Goal: Task Accomplishment & Management: Use online tool/utility

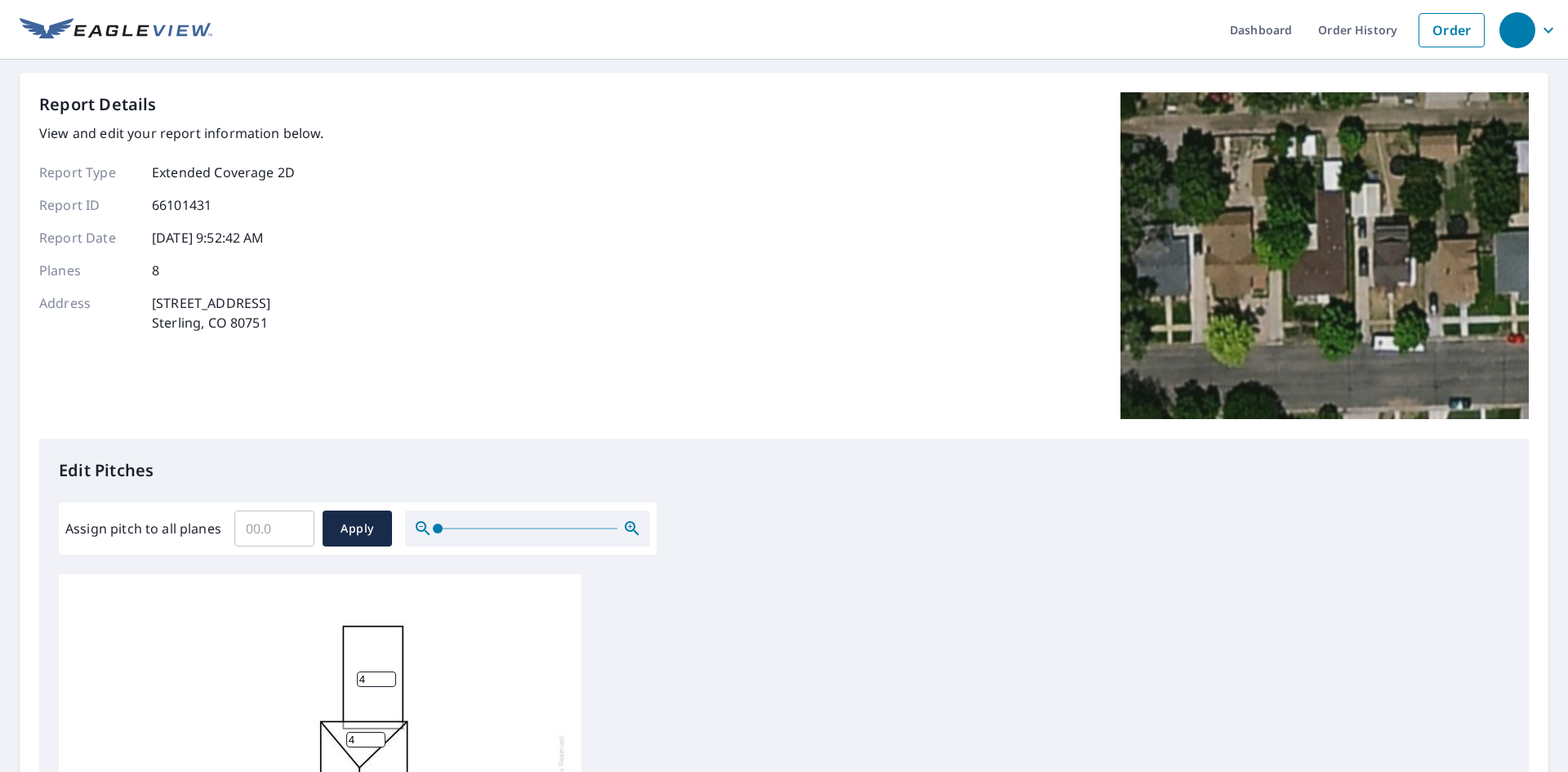
scroll to position [16, 0]
click at [332, 535] on button "Apply" at bounding box center [357, 528] width 69 height 36
click at [253, 530] on input "Assign pitch to all planes" at bounding box center [274, 528] width 80 height 45
type input "4"
click at [361, 527] on span "Apply" at bounding box center [357, 529] width 43 height 20
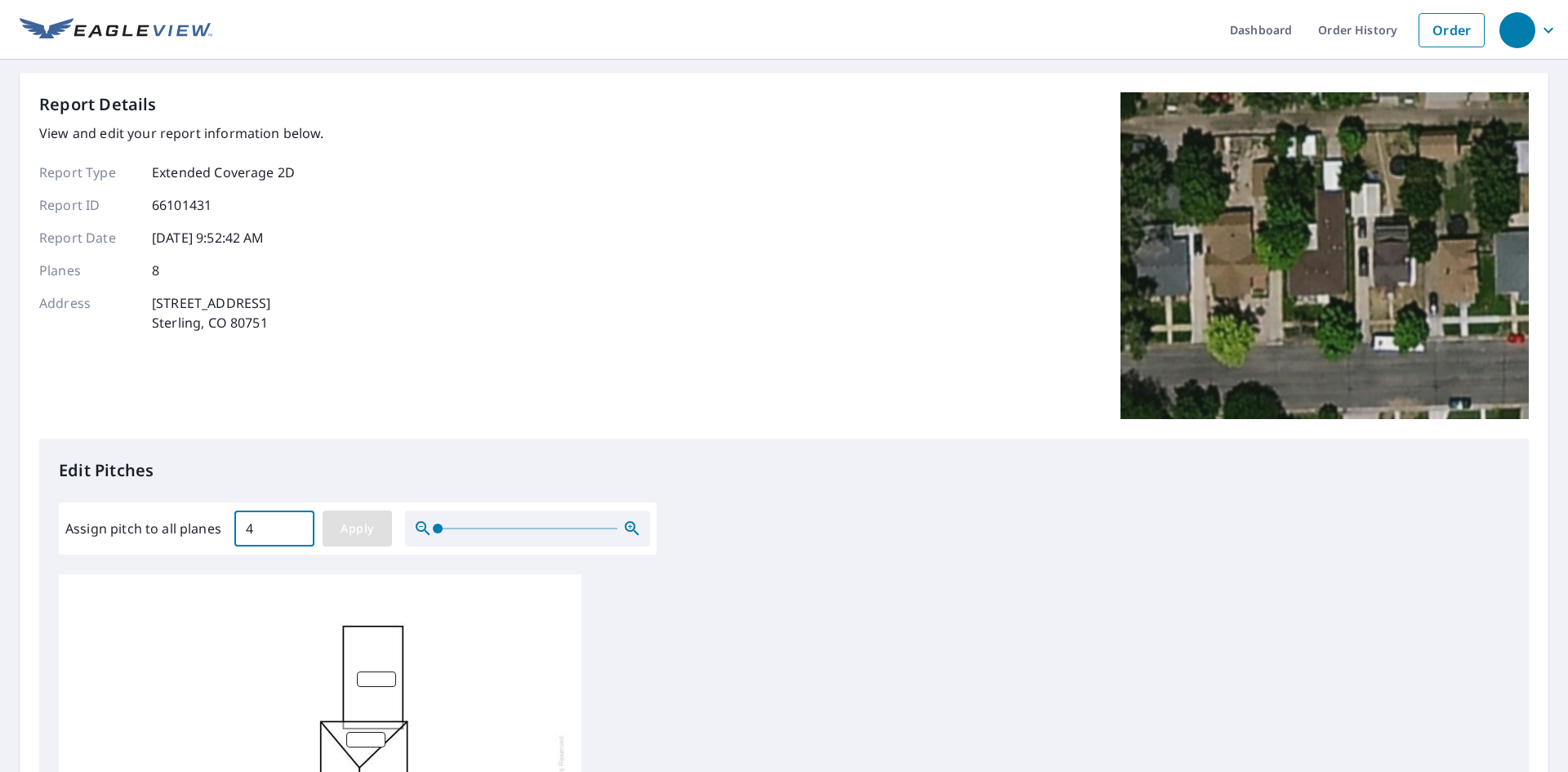
type input "4"
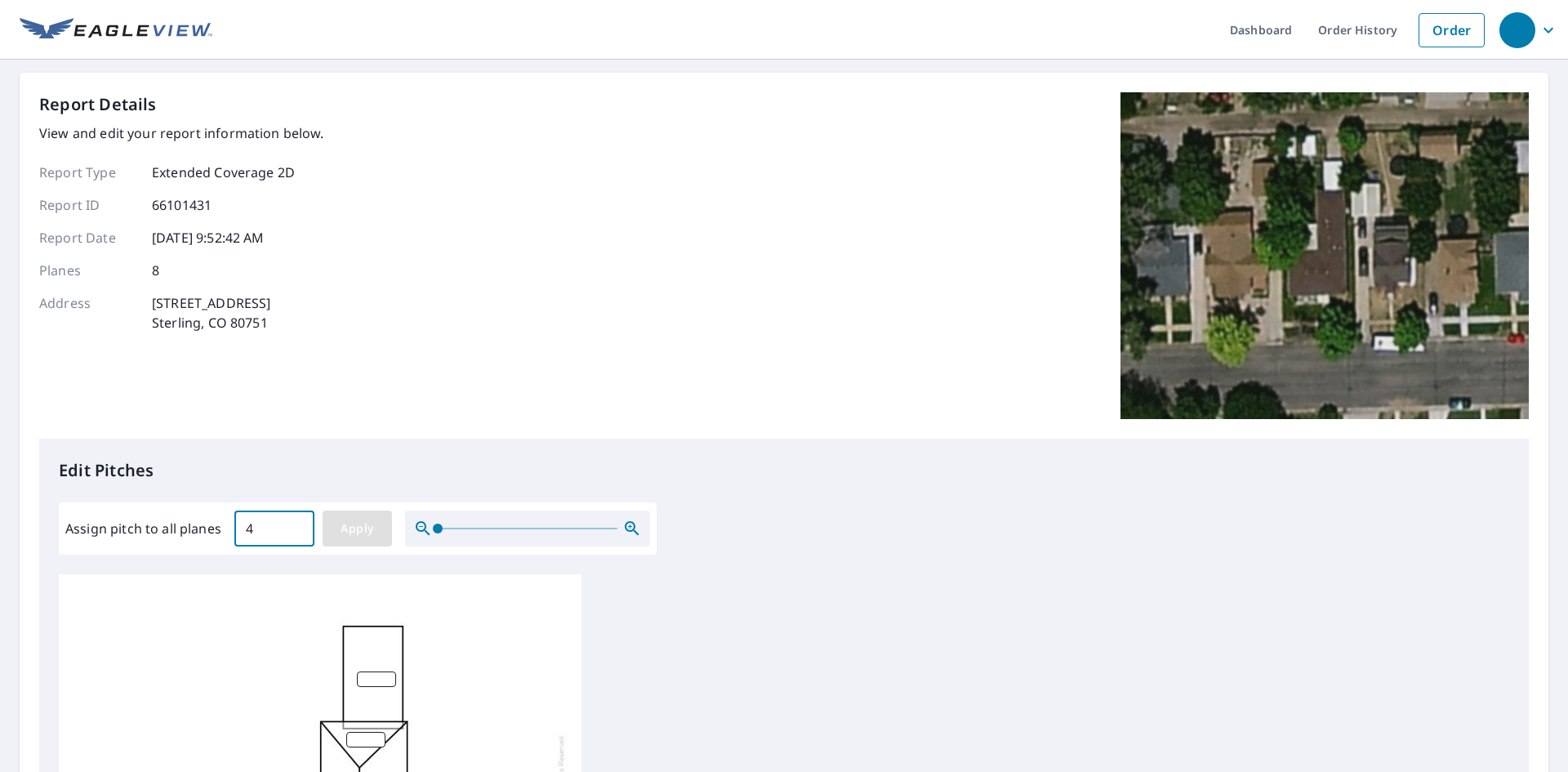
type input "4"
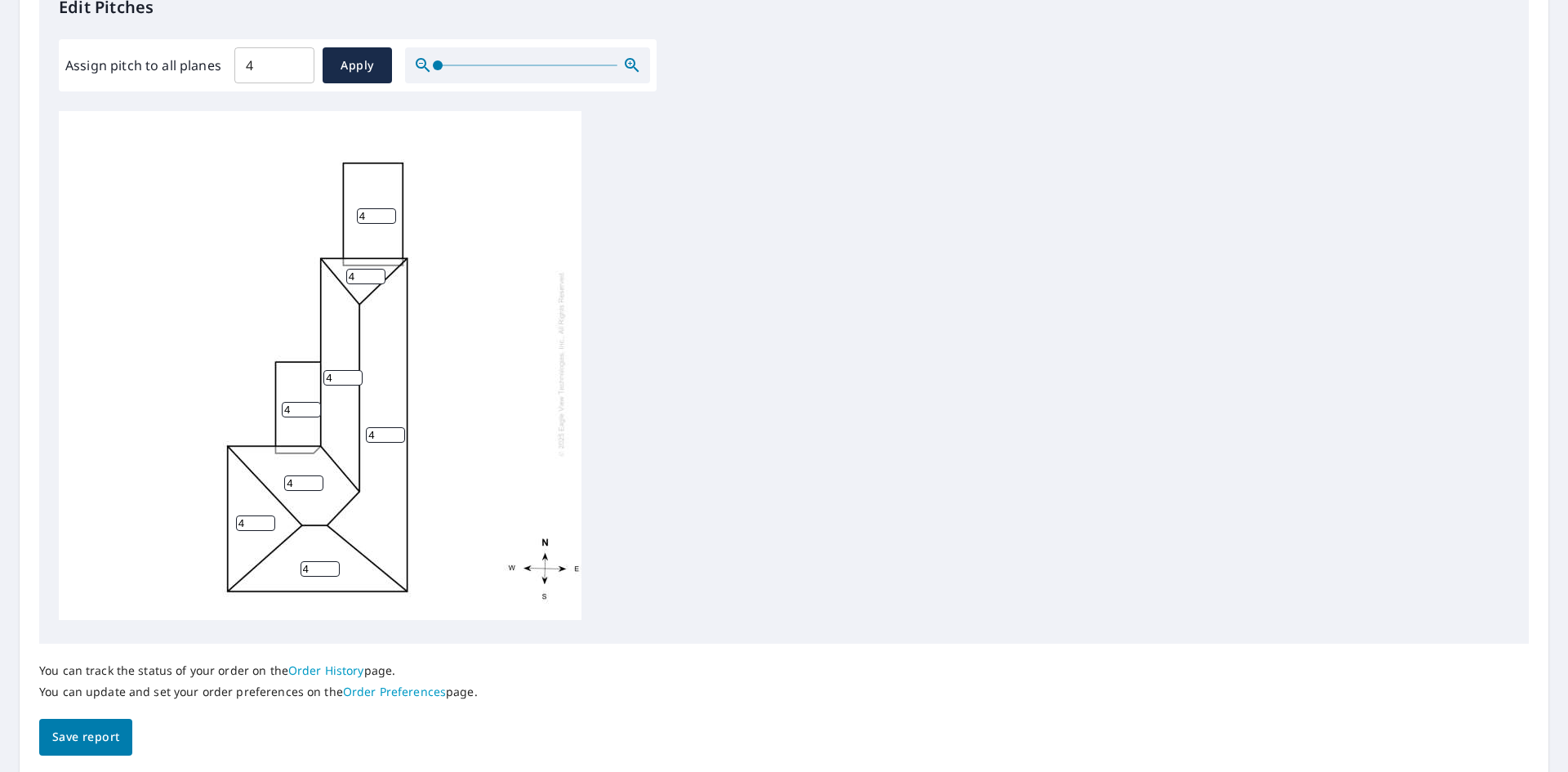
scroll to position [521, 0]
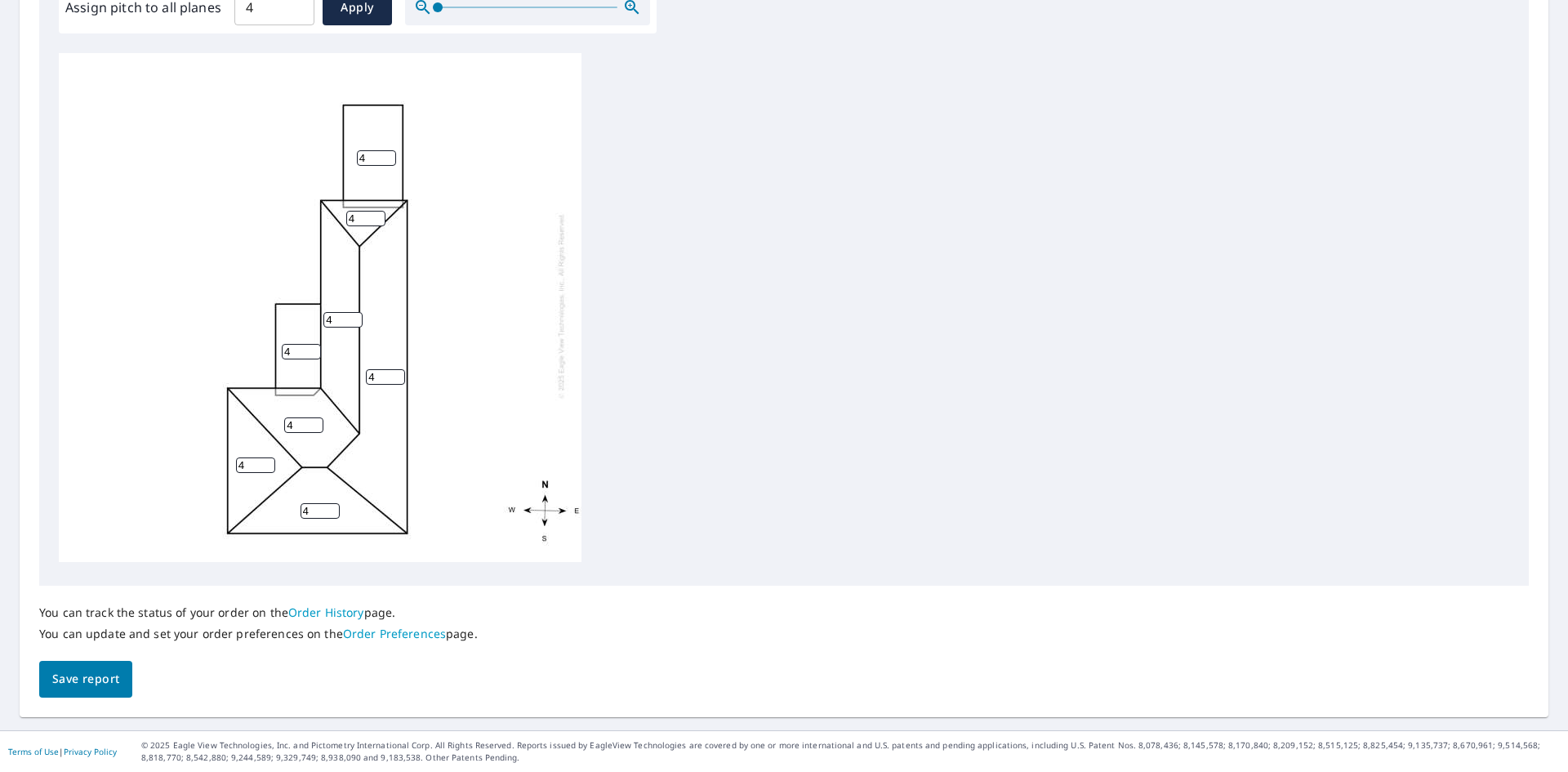
click at [82, 681] on span "Save report" at bounding box center [86, 679] width 67 height 20
